Goal: Browse casually

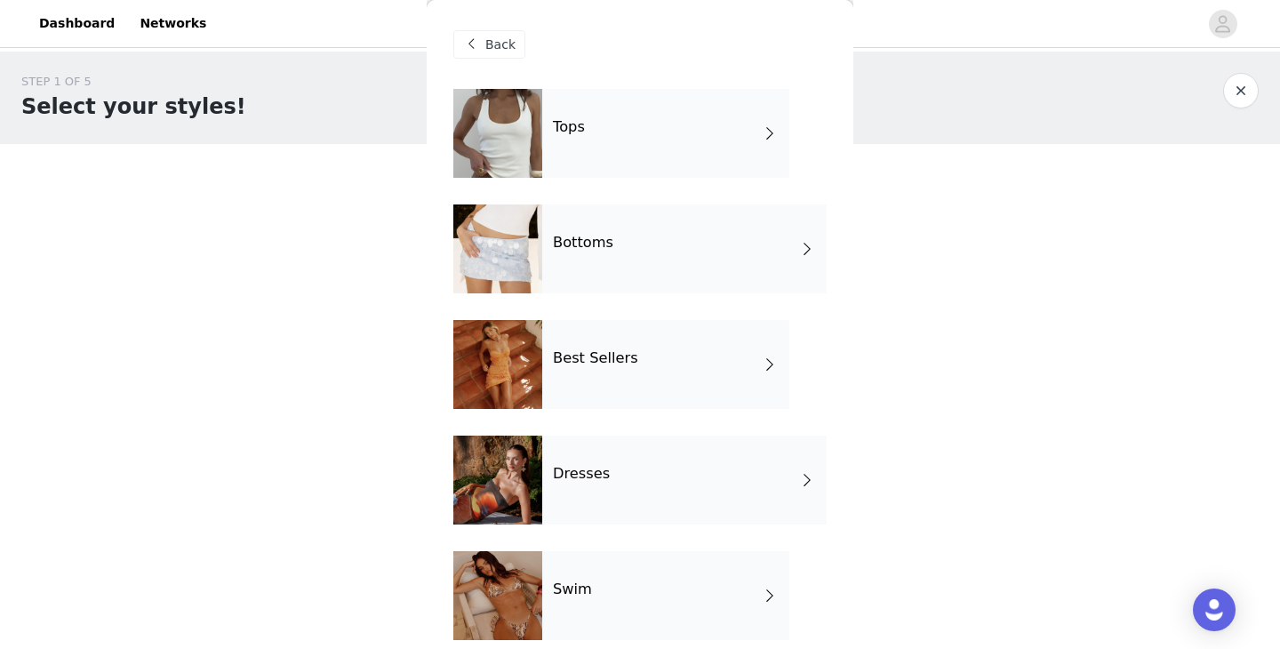
click at [653, 144] on div "Tops" at bounding box center [665, 133] width 247 height 89
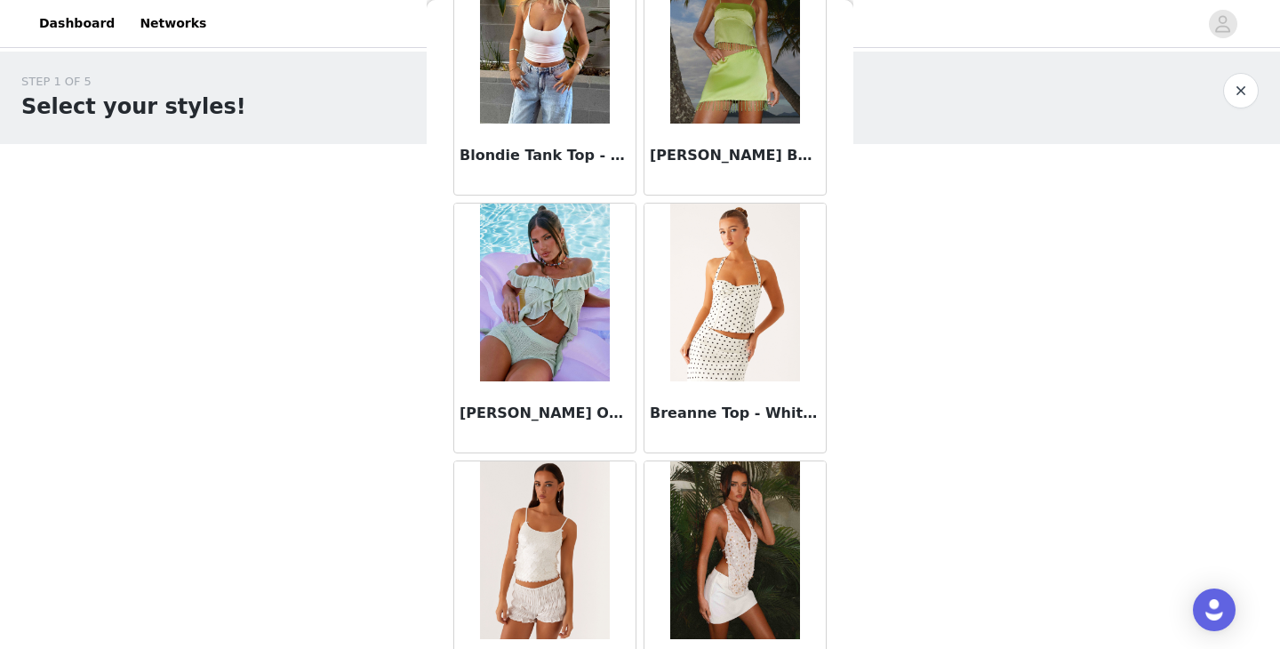
scroll to position [2071, 0]
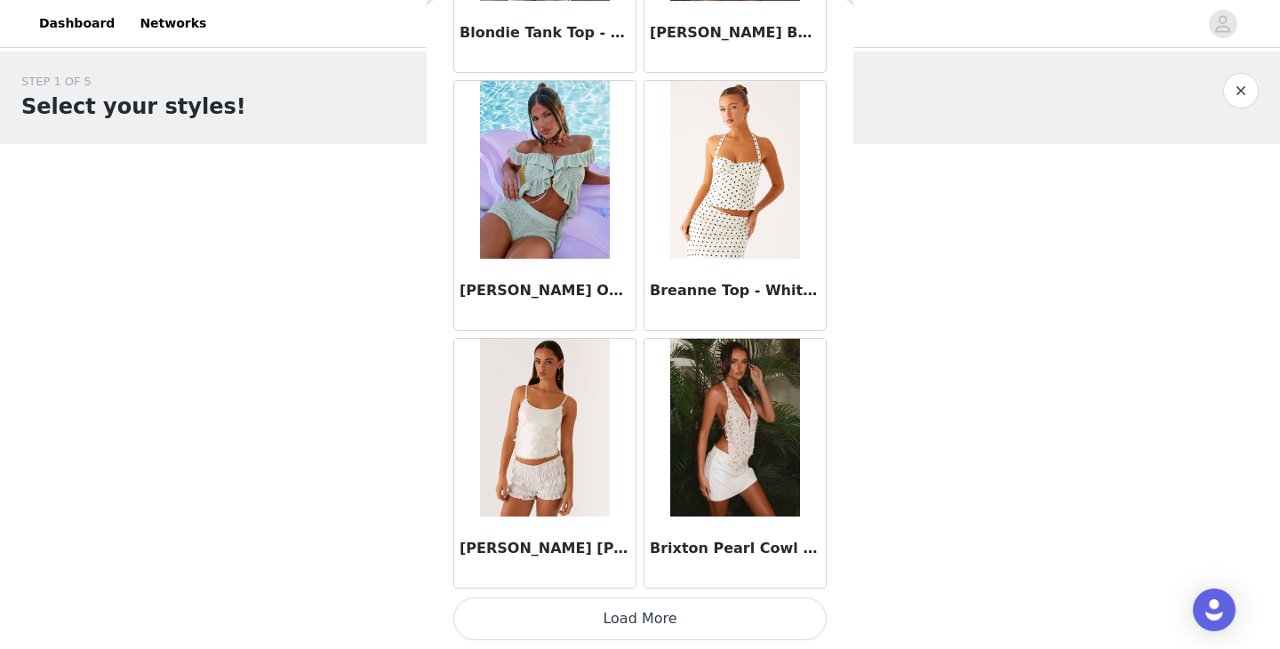
click at [572, 627] on button "Load More" at bounding box center [639, 618] width 373 height 43
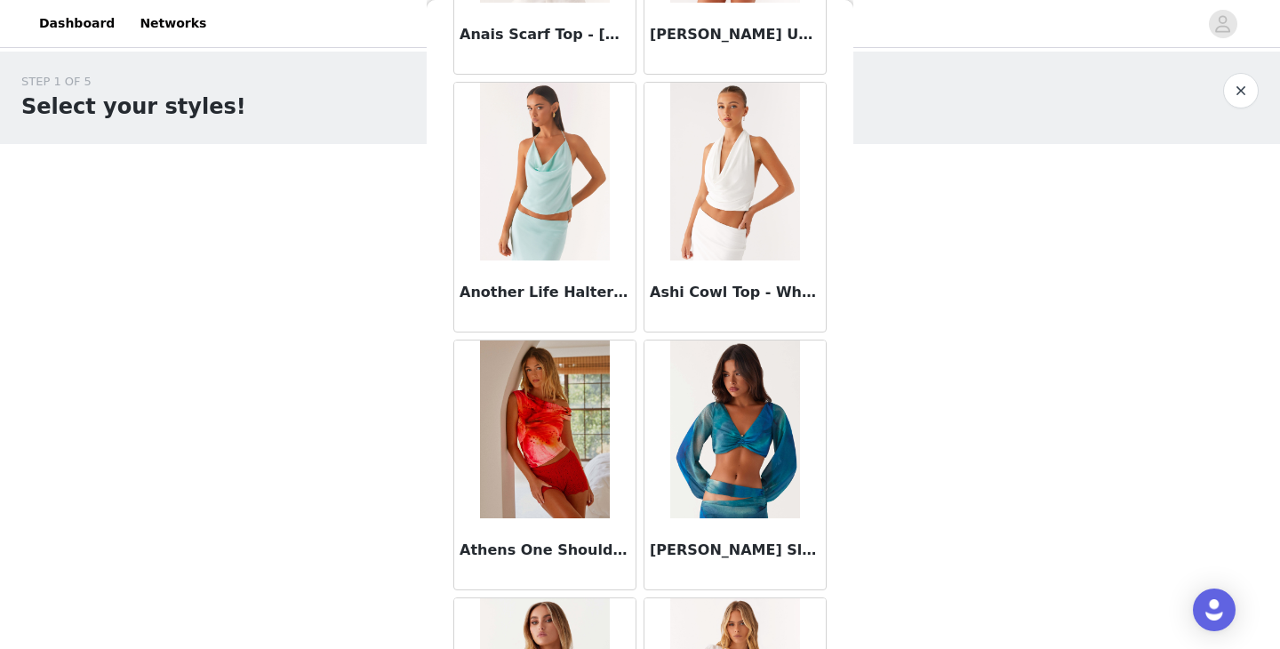
scroll to position [0, 0]
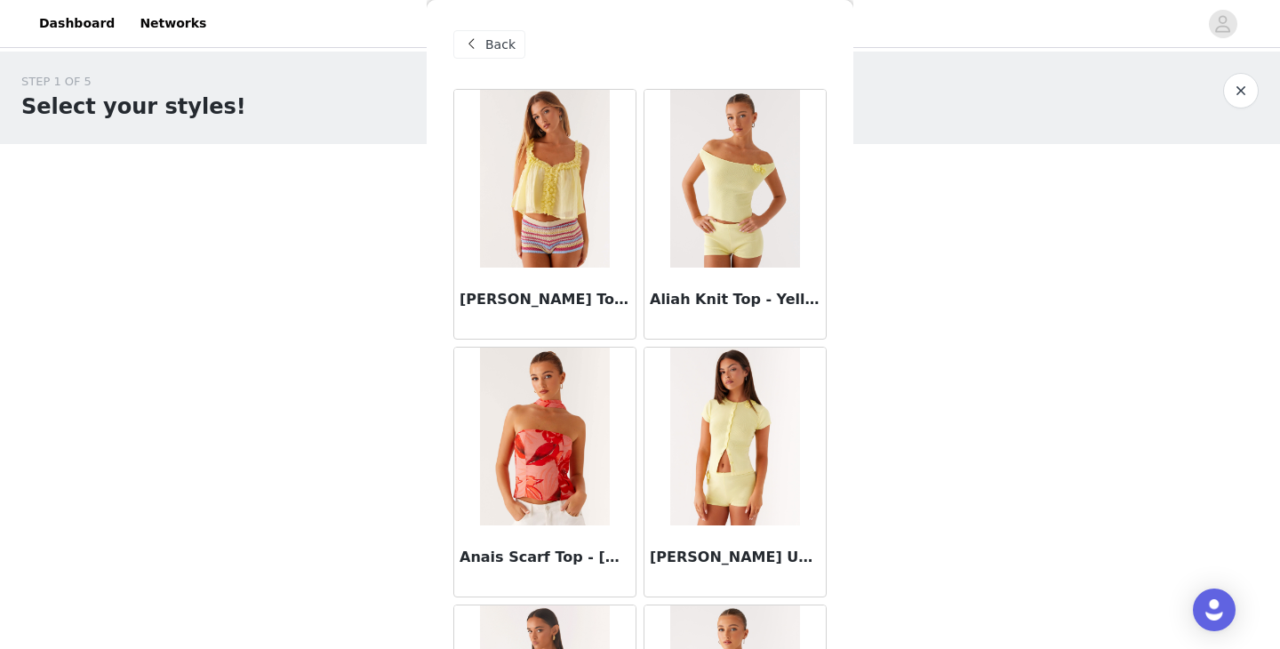
click at [493, 52] on span "Back" at bounding box center [500, 45] width 30 height 19
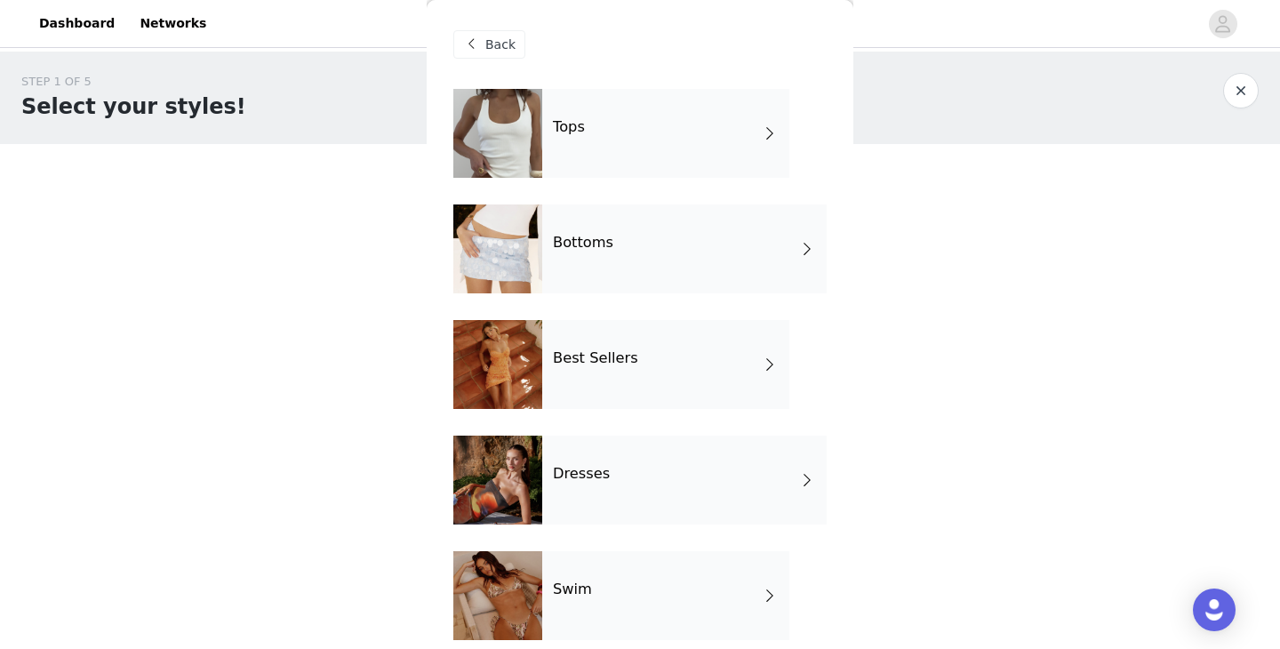
click at [576, 272] on div "Bottoms" at bounding box center [684, 248] width 284 height 89
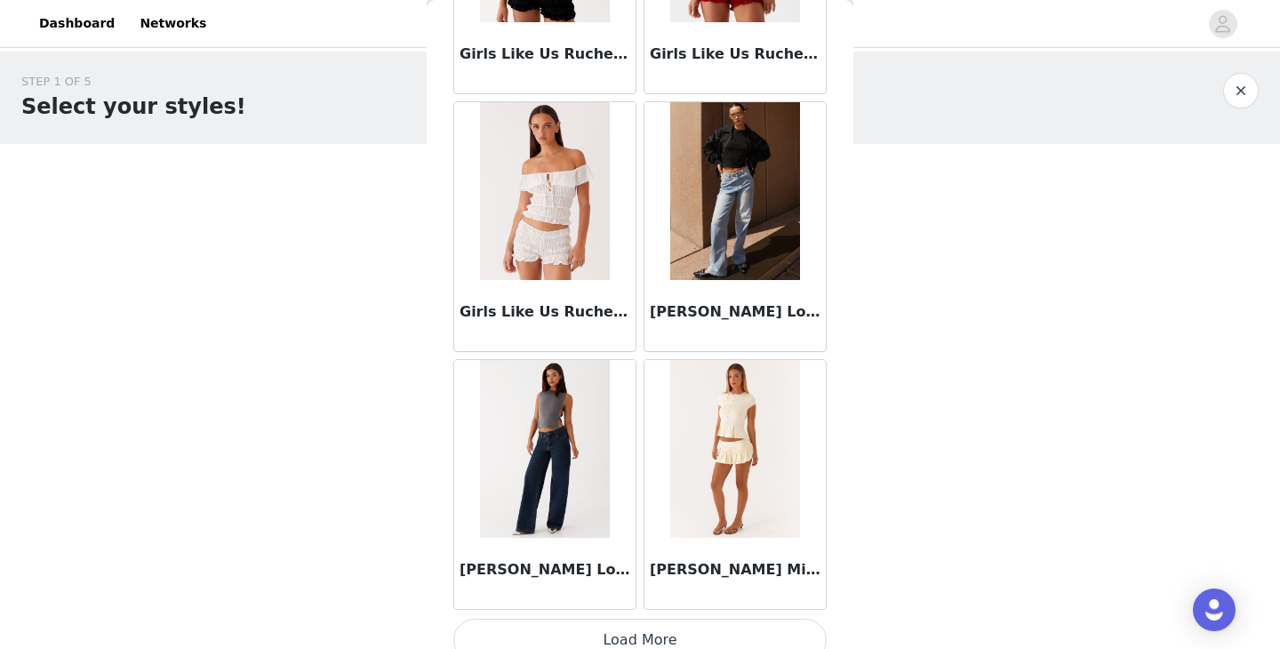
scroll to position [2071, 0]
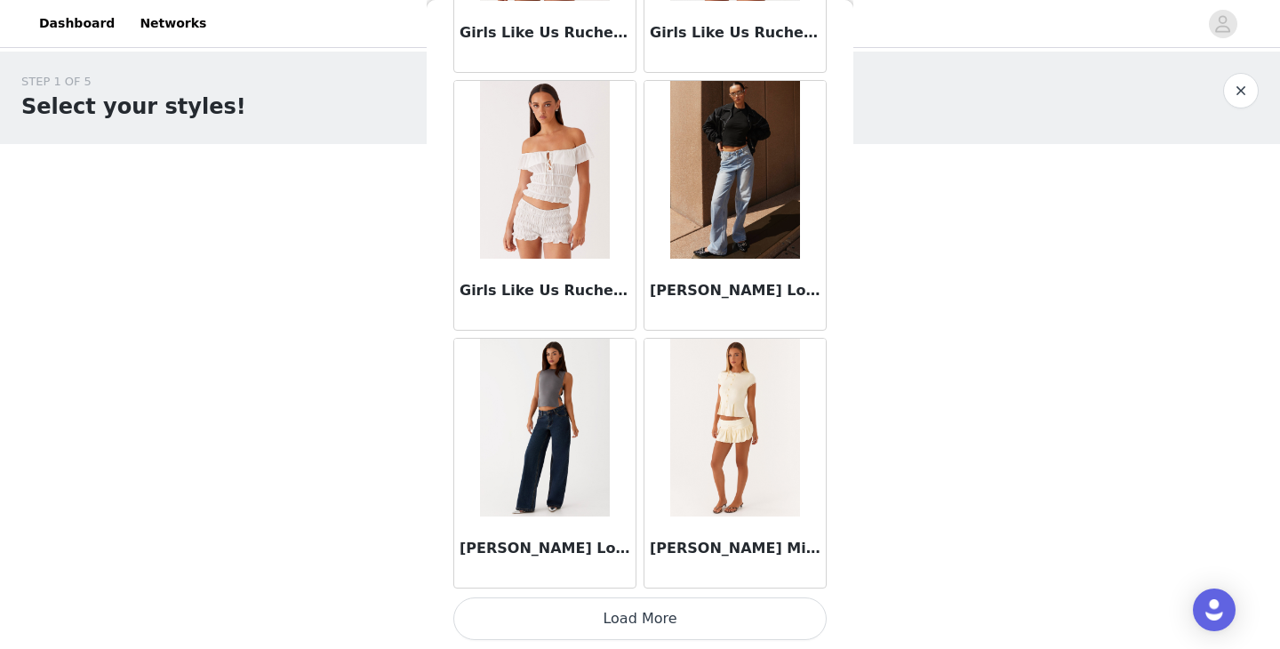
click at [597, 623] on button "Load More" at bounding box center [639, 618] width 373 height 43
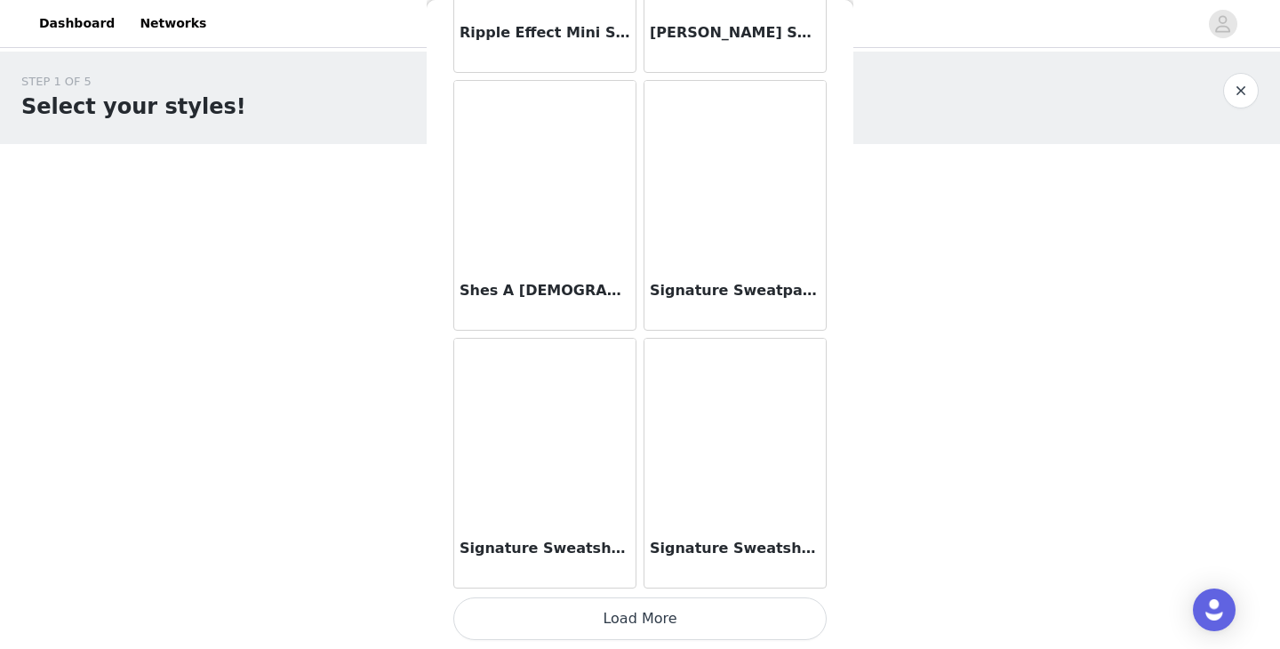
scroll to position [4649, 0]
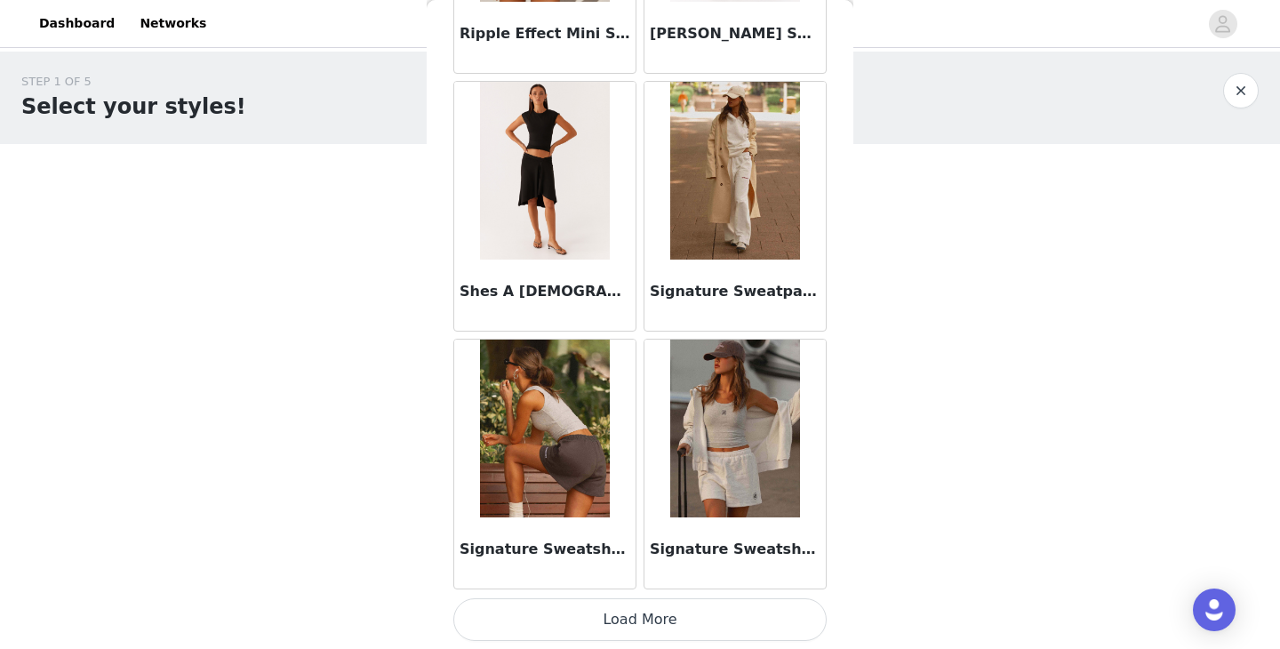
click at [573, 619] on button "Load More" at bounding box center [639, 619] width 373 height 43
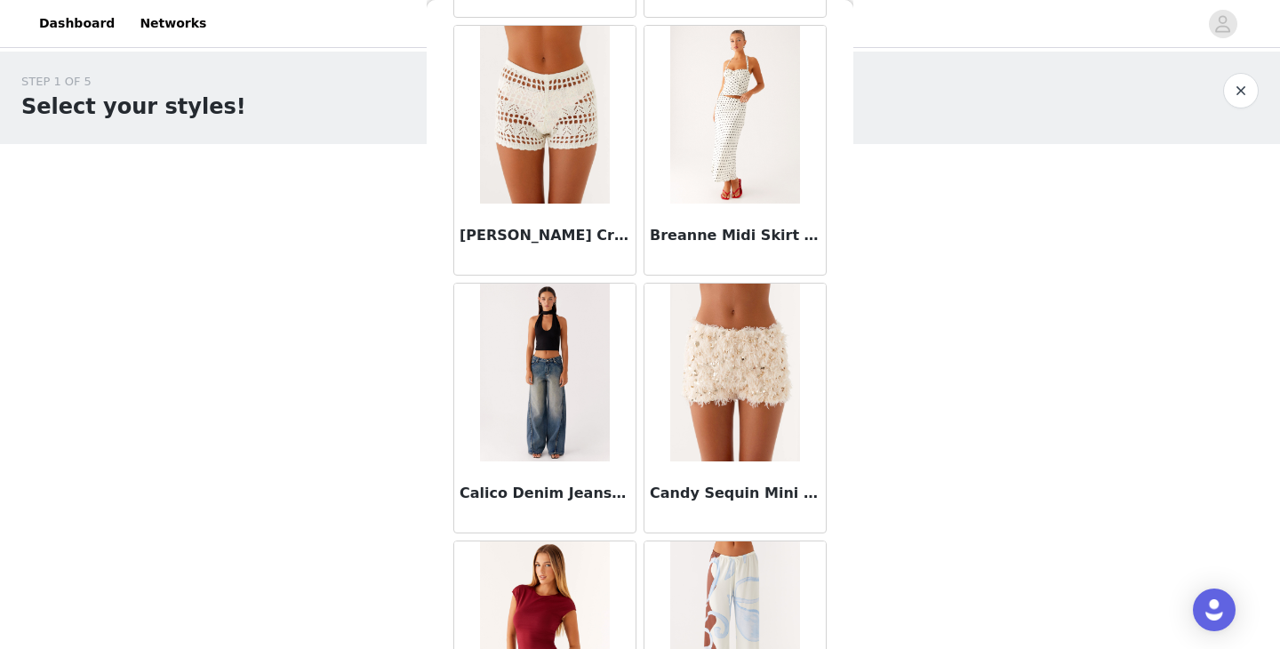
scroll to position [0, 0]
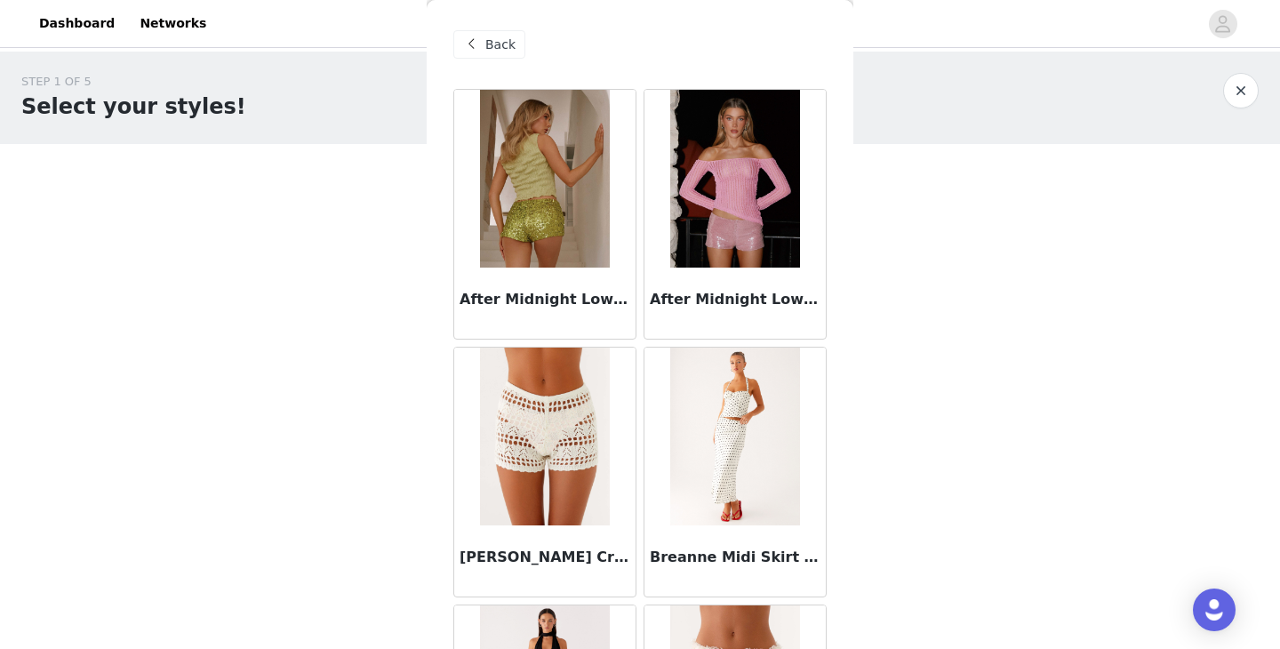
click at [510, 48] on span "Back" at bounding box center [500, 45] width 30 height 19
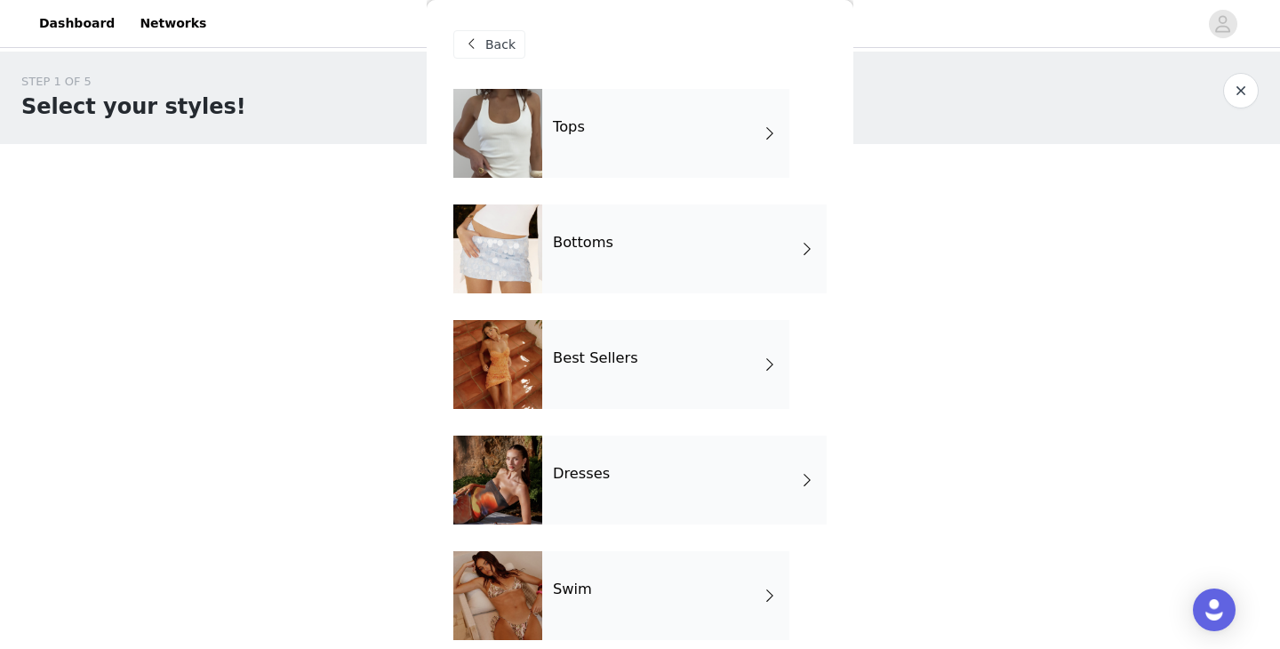
click at [563, 482] on h4 "Dresses" at bounding box center [581, 474] width 57 height 16
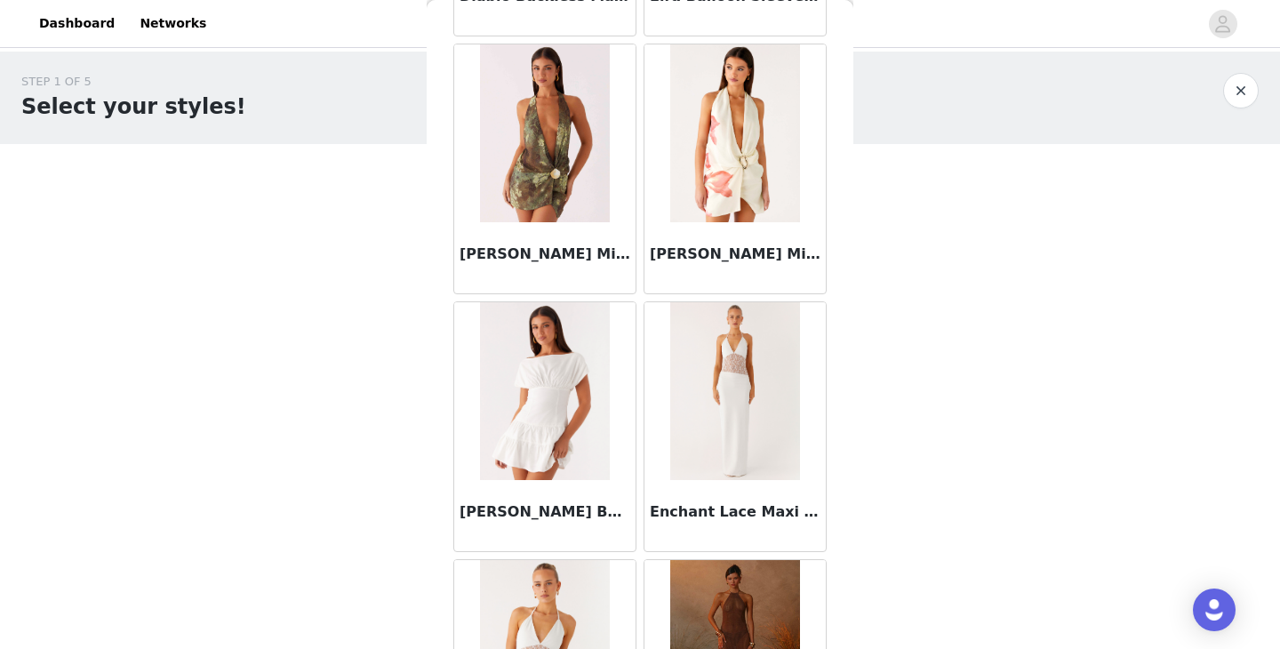
scroll to position [2071, 0]
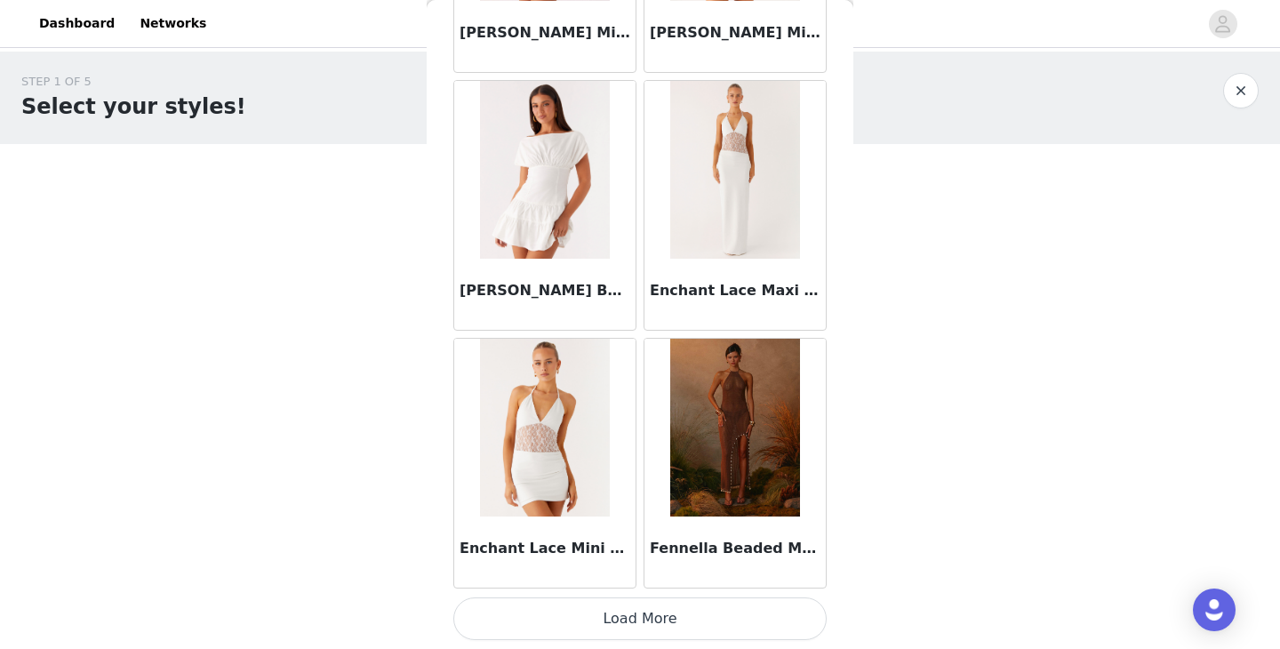
click at [564, 618] on button "Load More" at bounding box center [639, 618] width 373 height 43
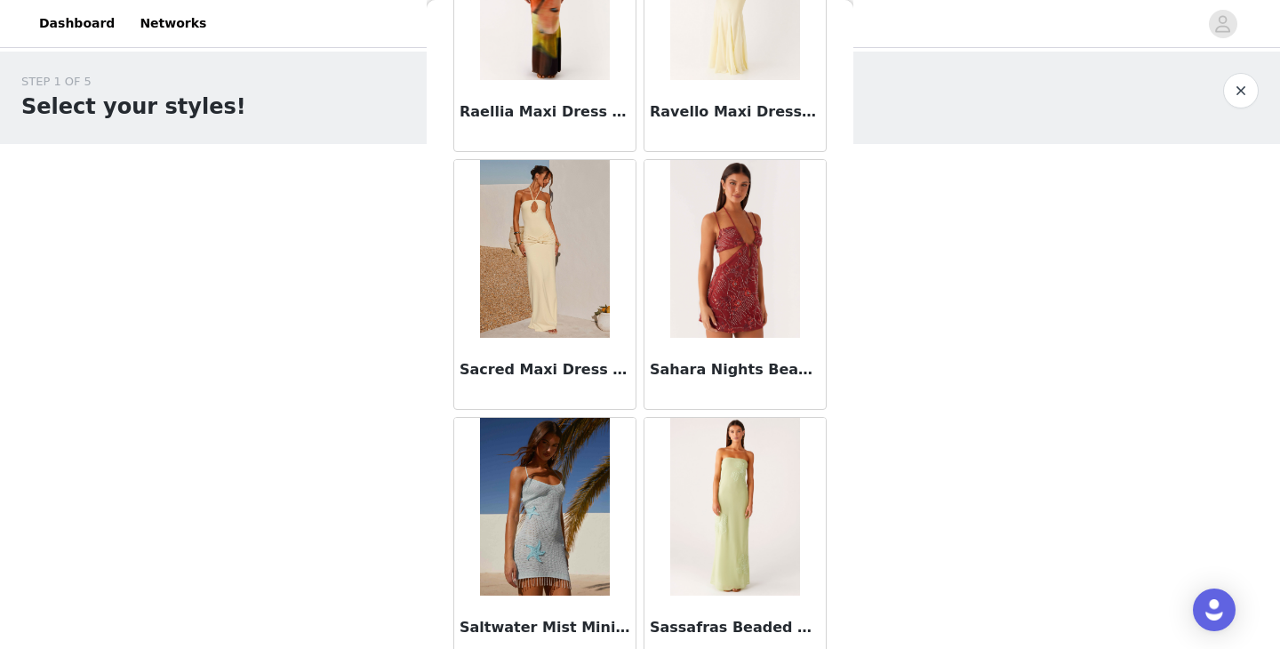
scroll to position [4650, 0]
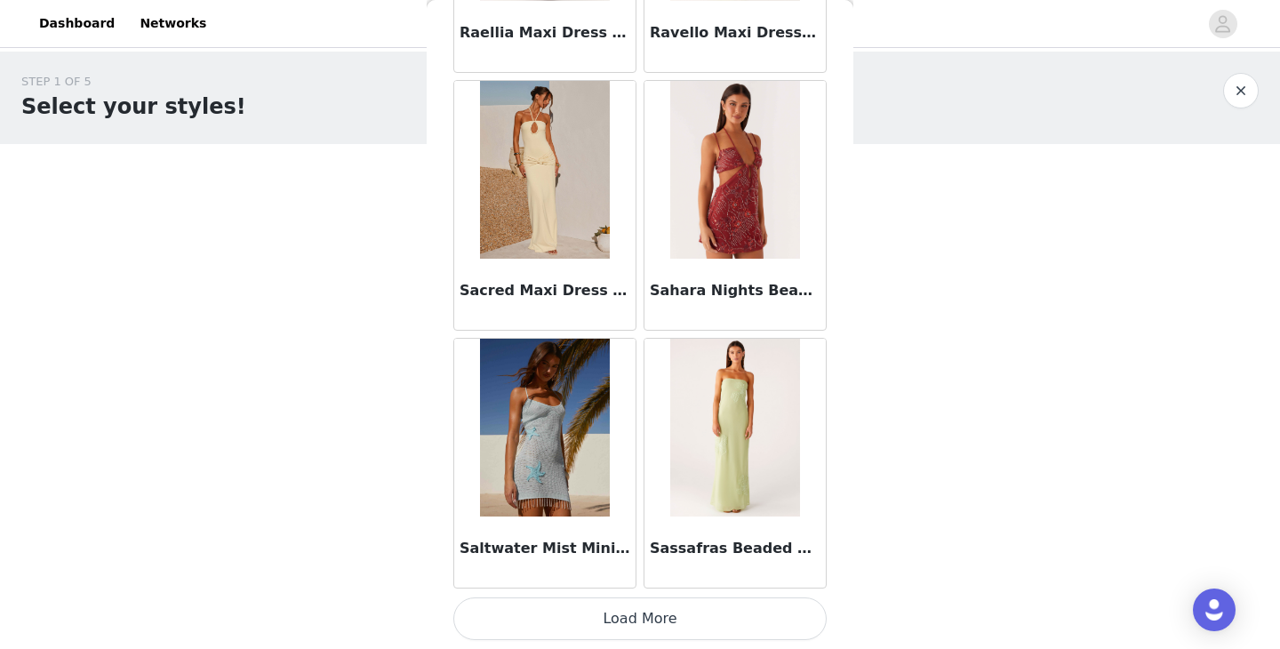
click at [625, 621] on button "Load More" at bounding box center [639, 618] width 373 height 43
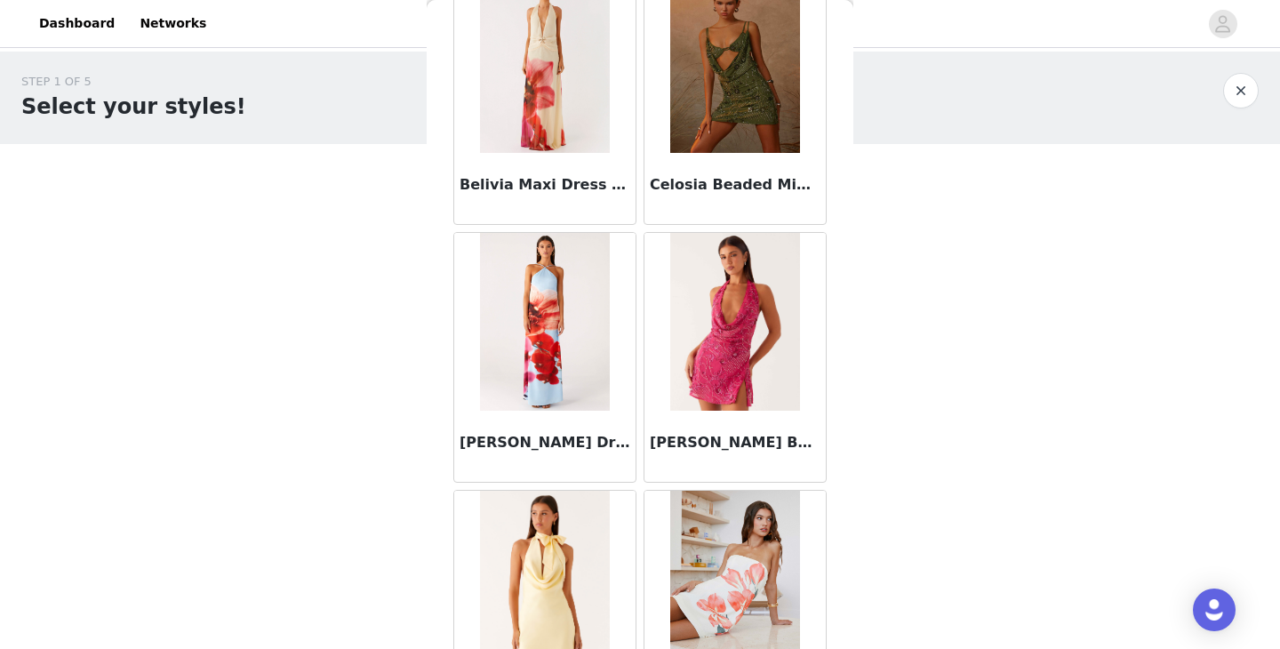
scroll to position [0, 0]
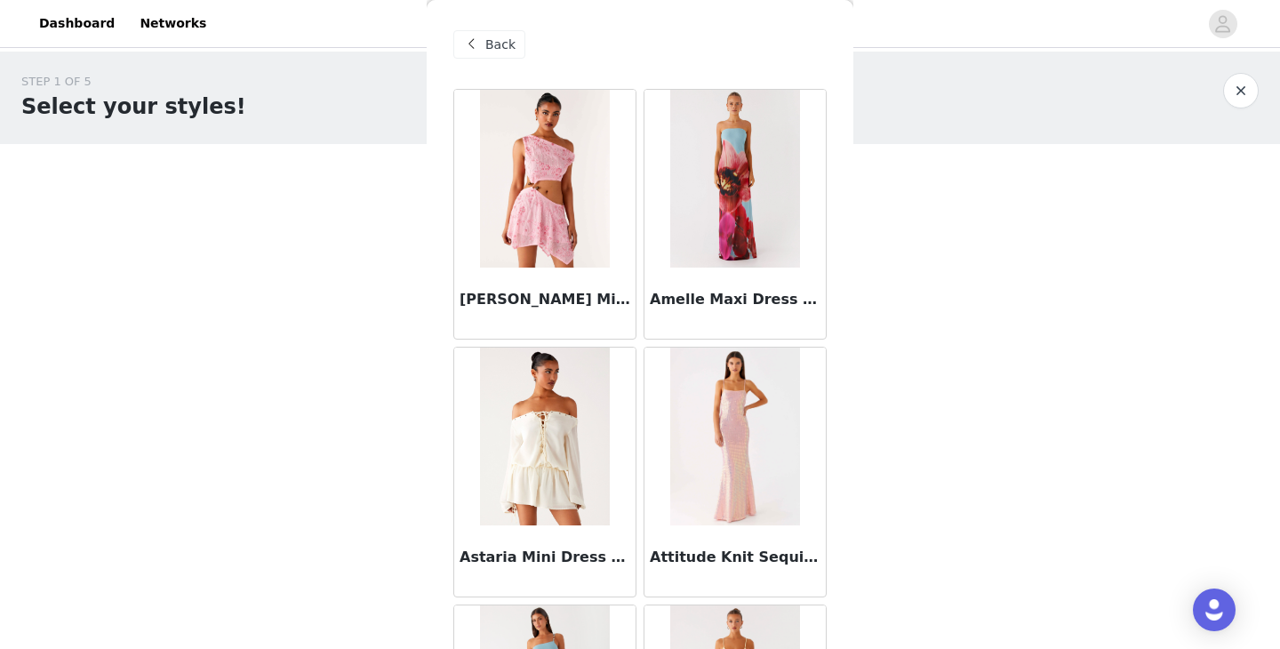
click at [477, 52] on span at bounding box center [471, 44] width 21 height 21
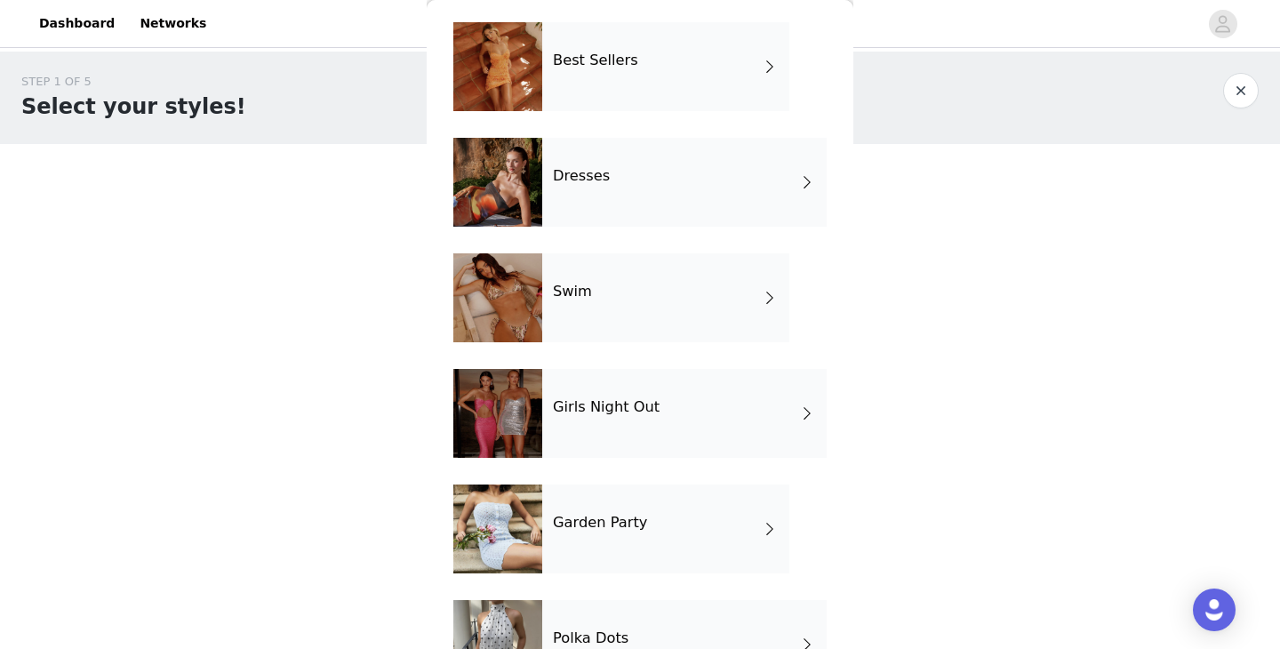
scroll to position [364, 0]
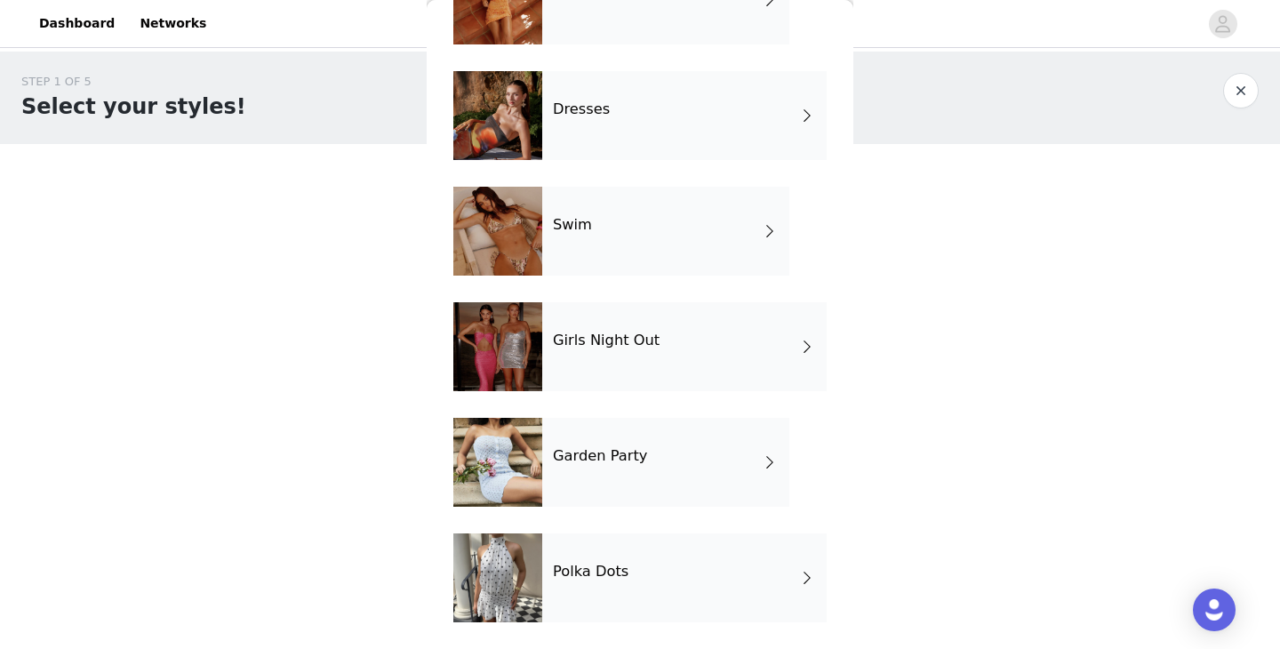
click at [596, 564] on h4 "Polka Dots" at bounding box center [591, 572] width 76 height 16
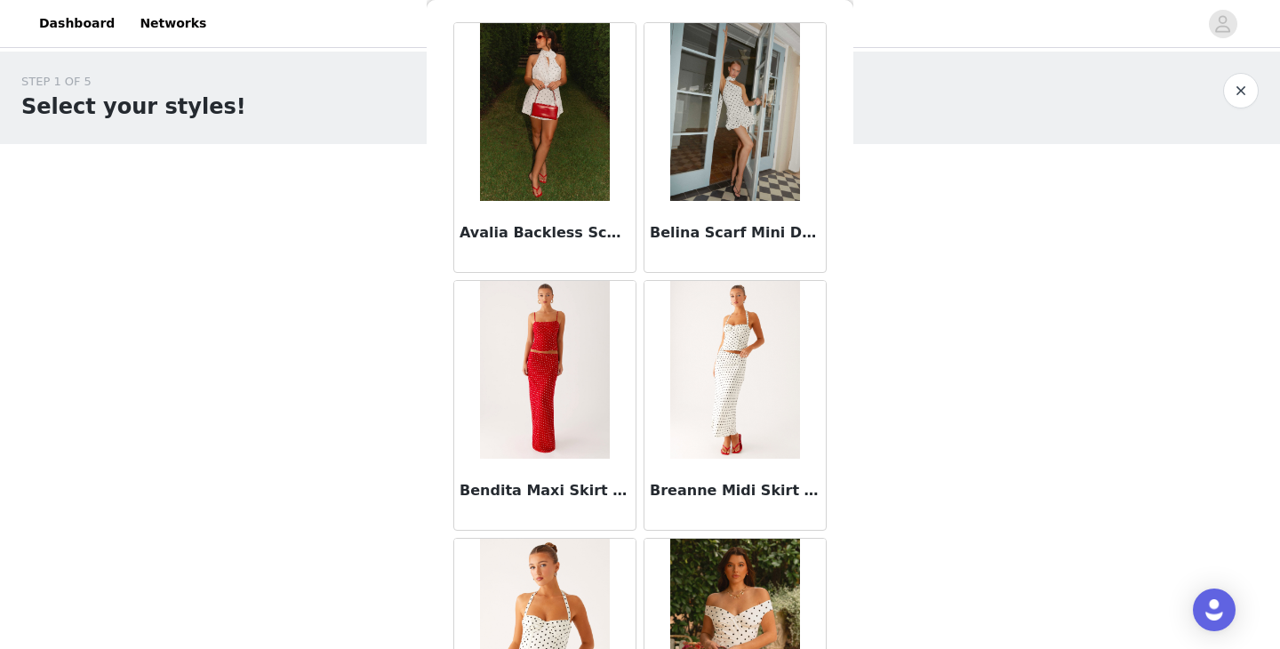
scroll to position [0, 0]
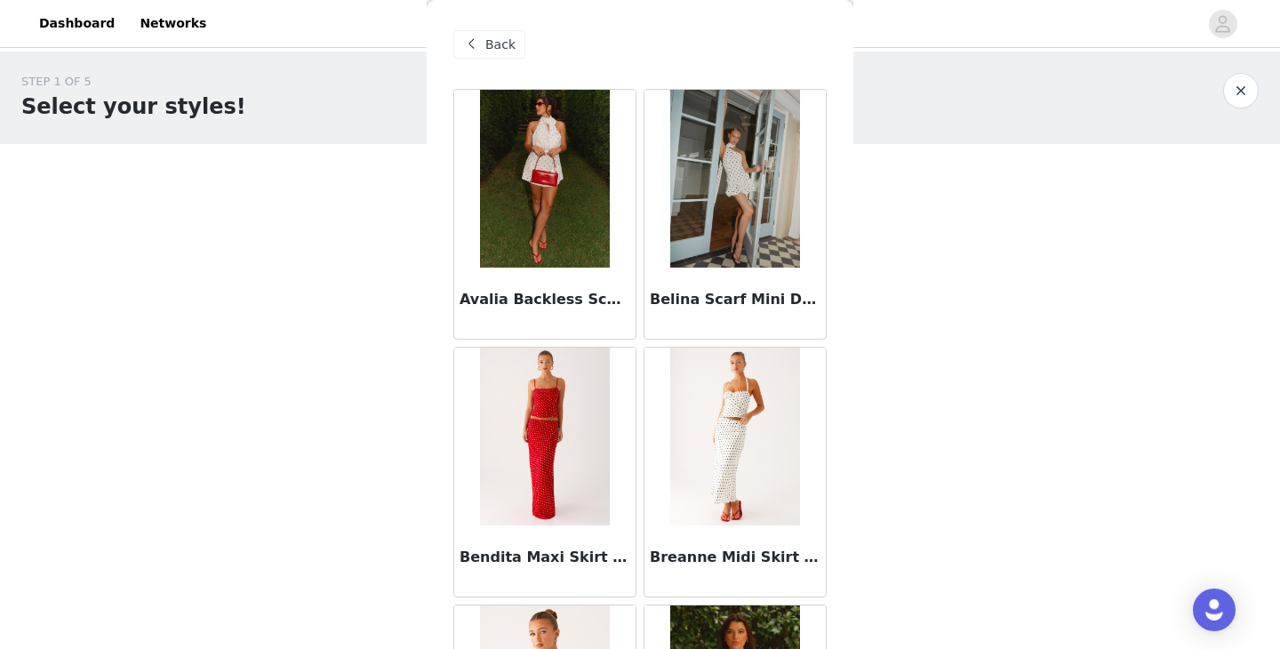
click at [481, 40] on span at bounding box center [471, 44] width 21 height 21
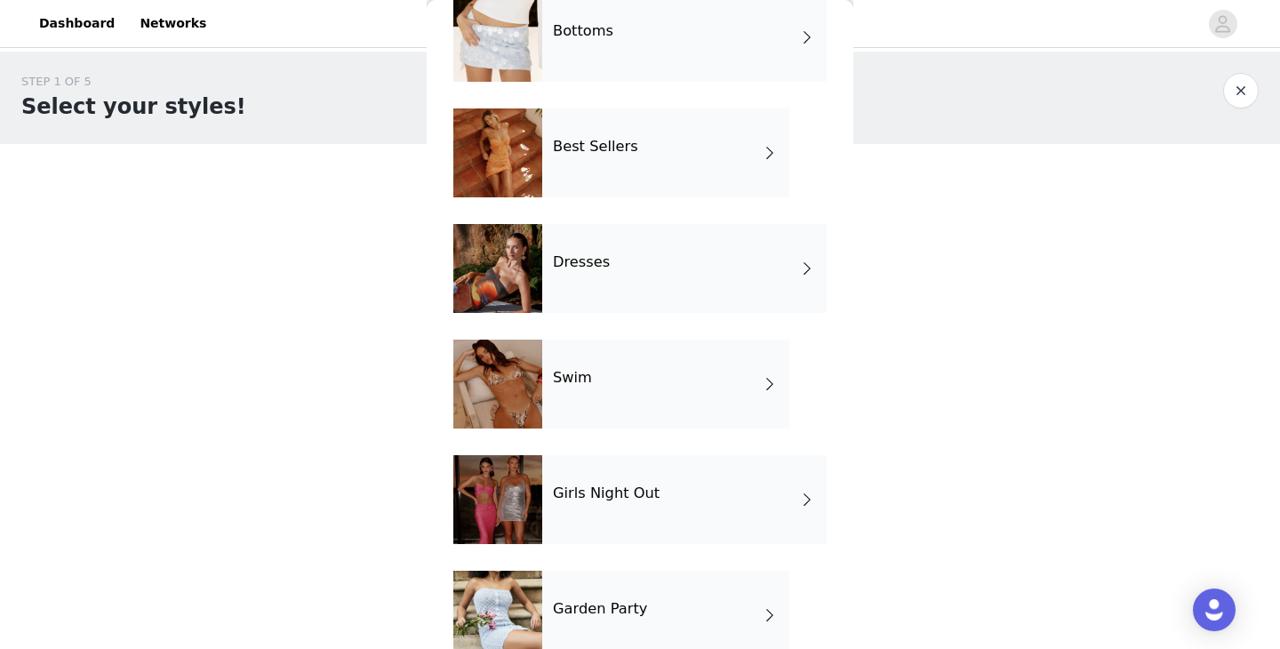
scroll to position [364, 0]
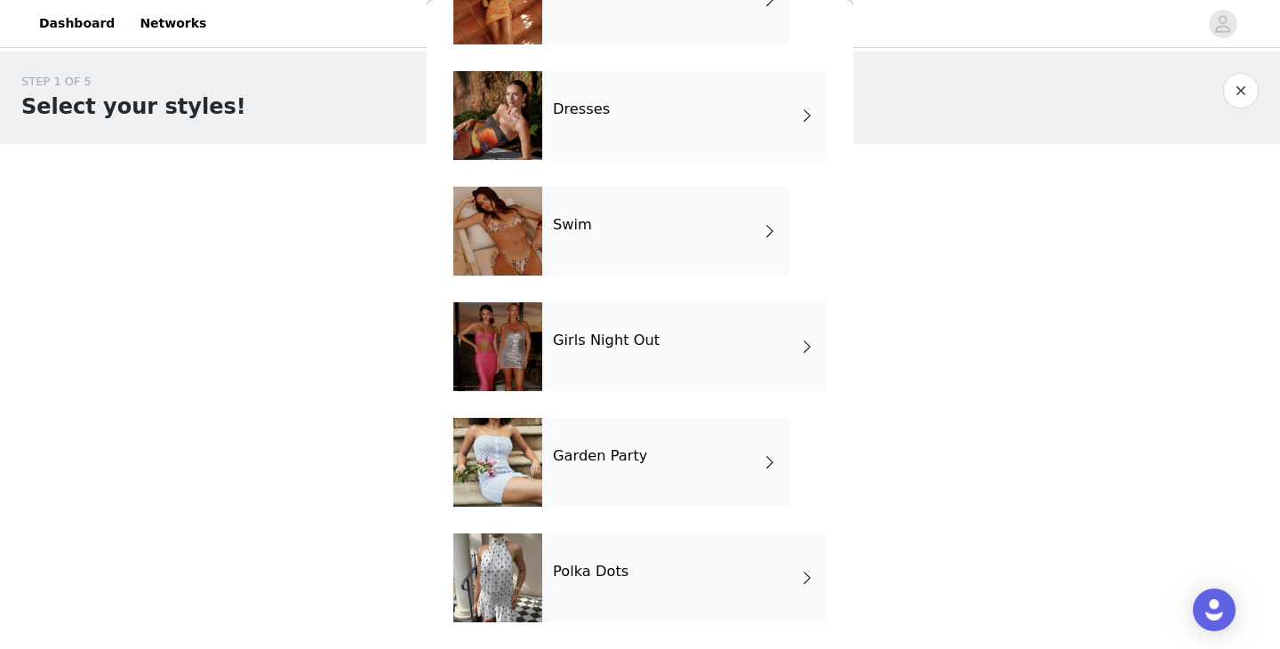
click at [564, 476] on div "Garden Party" at bounding box center [665, 462] width 247 height 89
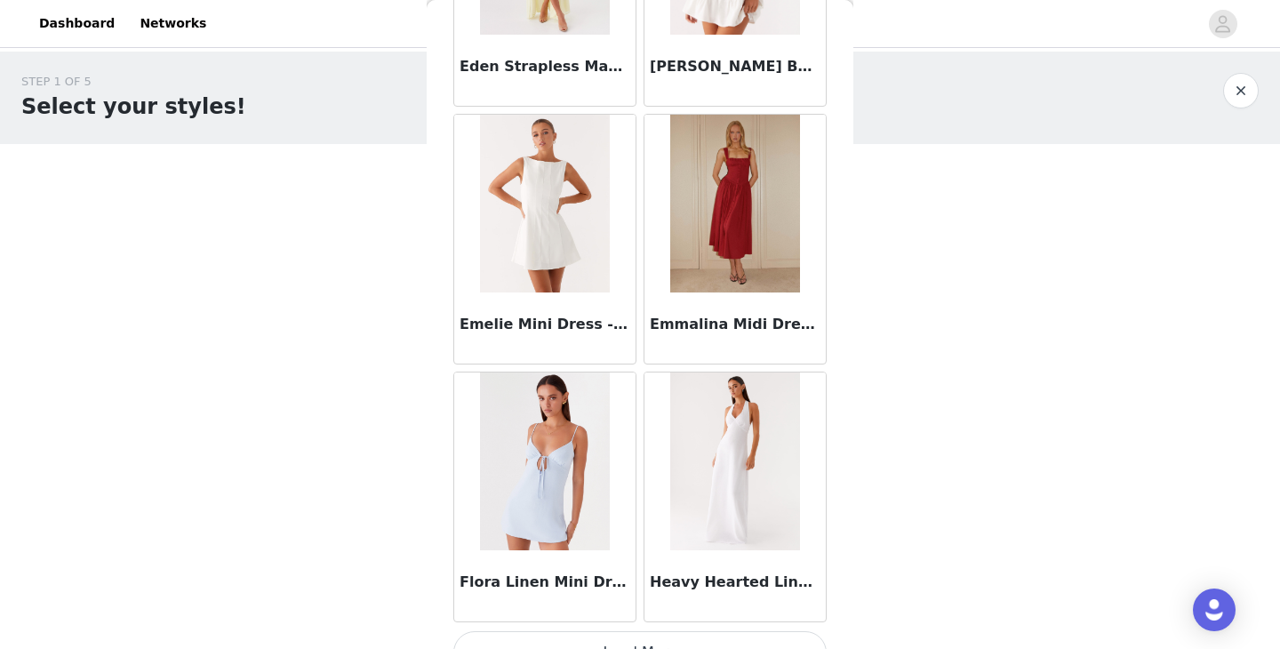
scroll to position [2071, 0]
